Goal: Task Accomplishment & Management: Manage account settings

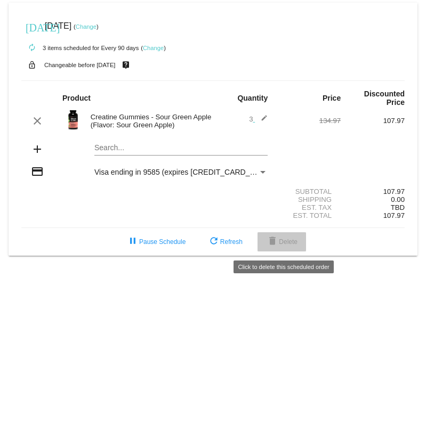
click at [281, 242] on span "delete Delete" at bounding box center [281, 241] width 31 height 7
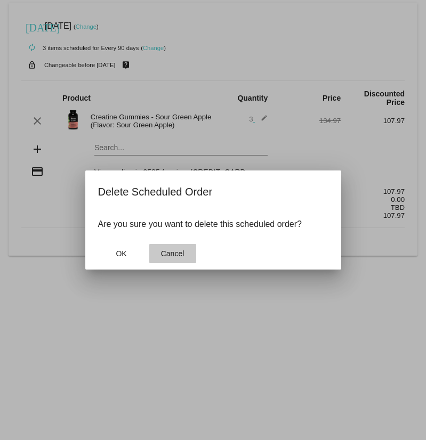
click at [164, 258] on button "Cancel" at bounding box center [172, 253] width 47 height 19
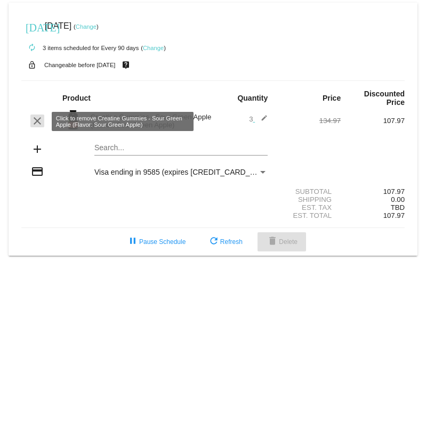
click at [35, 122] on mat-icon "clear" at bounding box center [37, 121] width 13 height 13
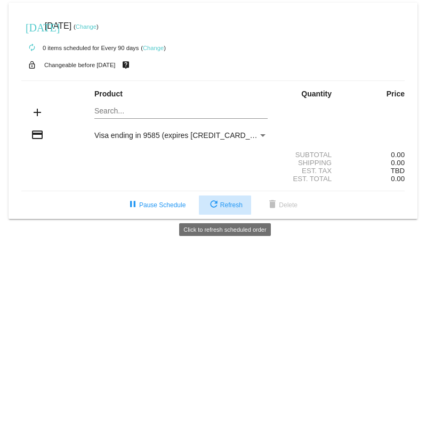
click at [222, 79] on button "refresh Refresh" at bounding box center [225, 204] width 52 height 19
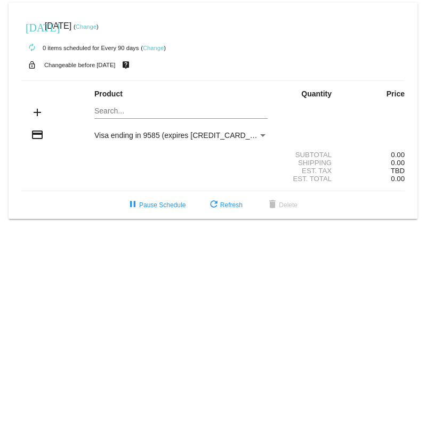
click at [153, 49] on link "Change" at bounding box center [153, 48] width 21 height 6
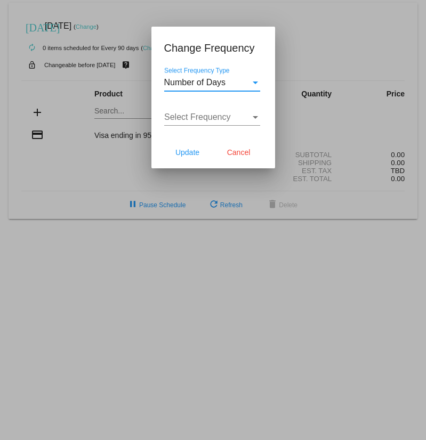
click at [247, 79] on div "Number of Days" at bounding box center [207, 83] width 86 height 10
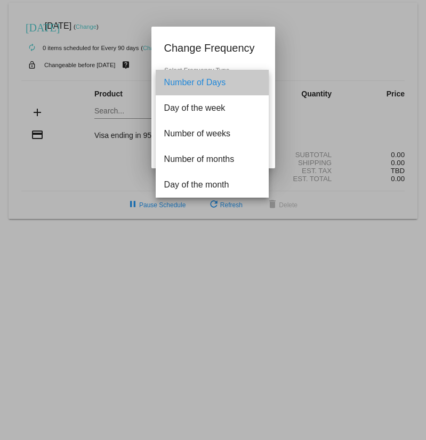
click at [247, 79] on span "Number of Days" at bounding box center [212, 83] width 96 height 26
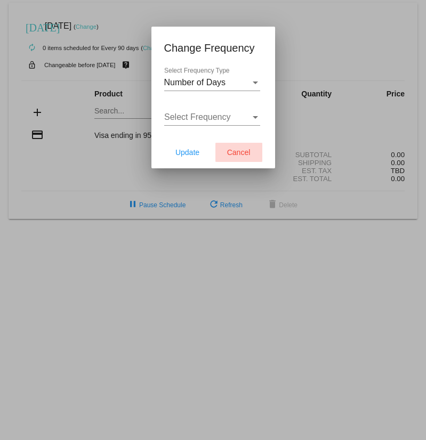
click at [239, 79] on button "Cancel" at bounding box center [238, 152] width 47 height 19
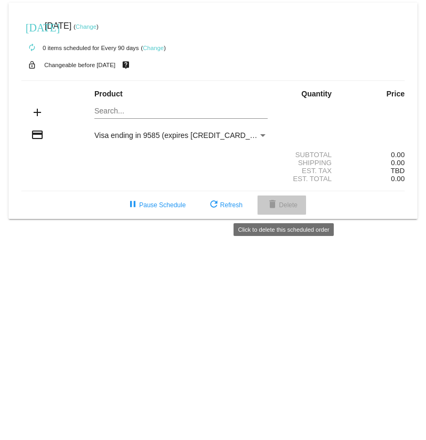
click at [278, 79] on mat-icon "delete" at bounding box center [272, 205] width 13 height 13
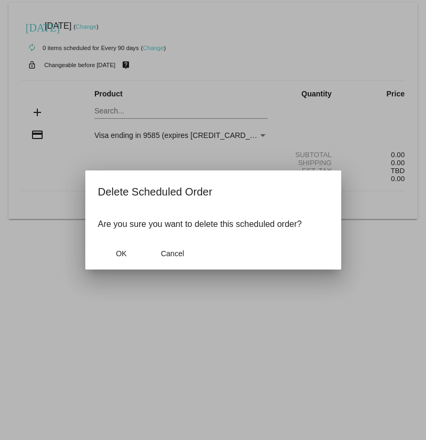
click at [278, 79] on mat-dialog-content "Are you sure you want to delete this scheduled order?" at bounding box center [213, 224] width 256 height 27
click at [129, 79] on button "OK" at bounding box center [121, 253] width 47 height 19
